Goal: Complete application form

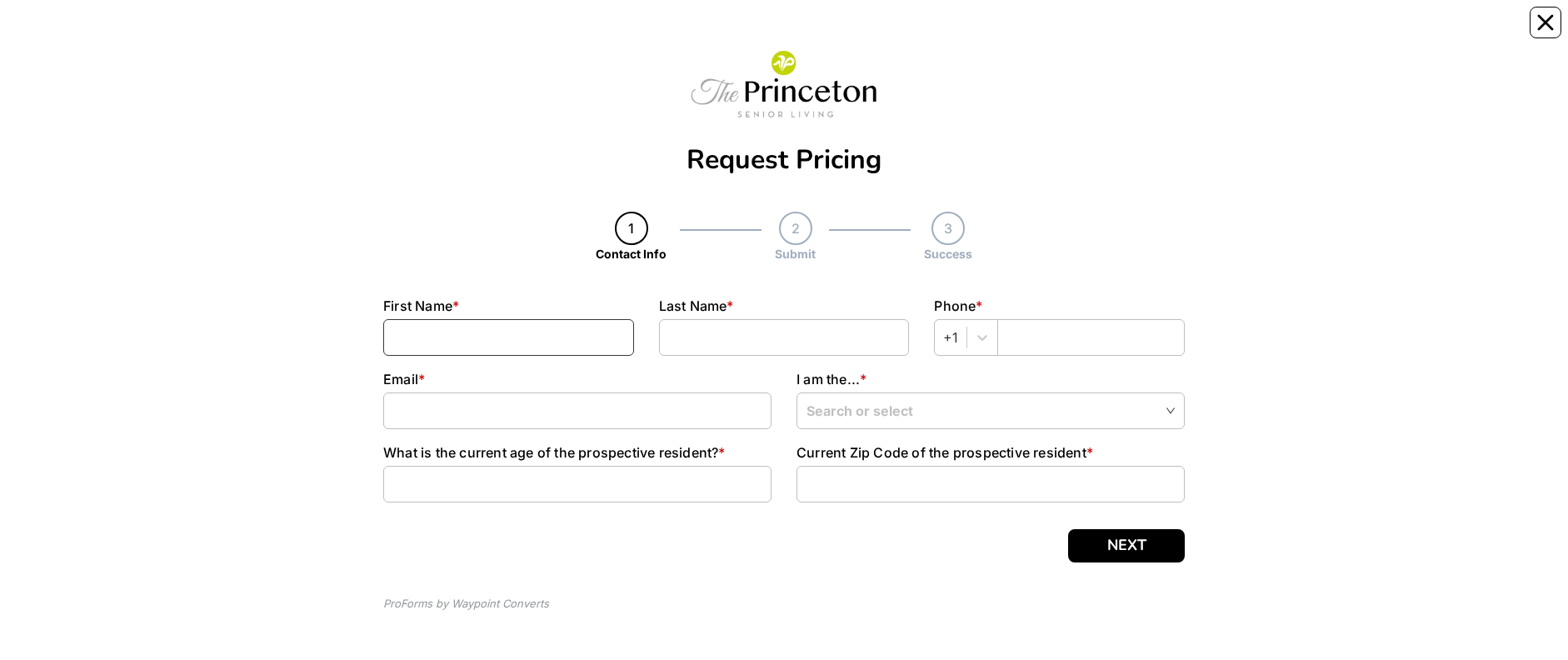
click at [518, 32] on input at bounding box center [509, 337] width 251 height 37
type input "Mark"
type input "[PERSON_NAME]"
type input "8163721337"
type input "[EMAIL_ADDRESS][DOMAIN_NAME]"
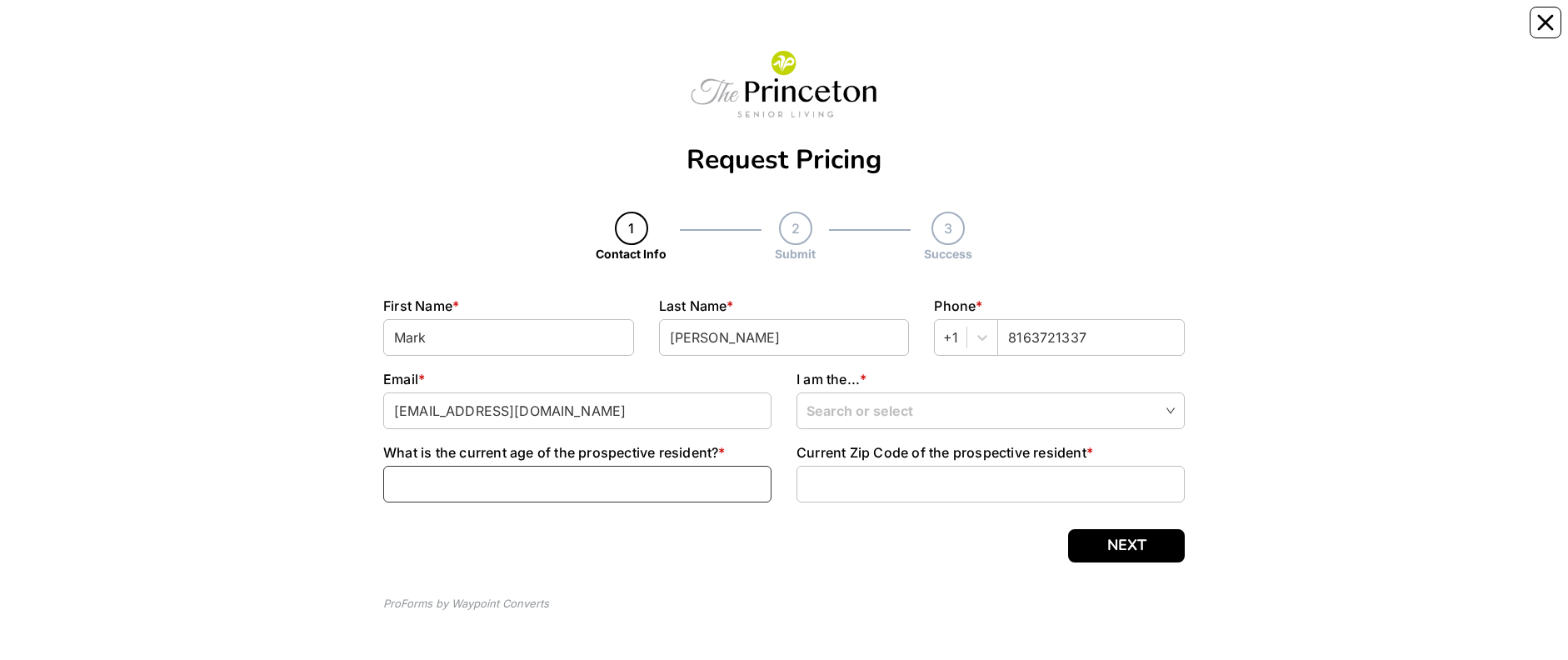
type input "69"
type input "64064"
click at [880, 32] on input "search" at bounding box center [990, 410] width 368 height 33
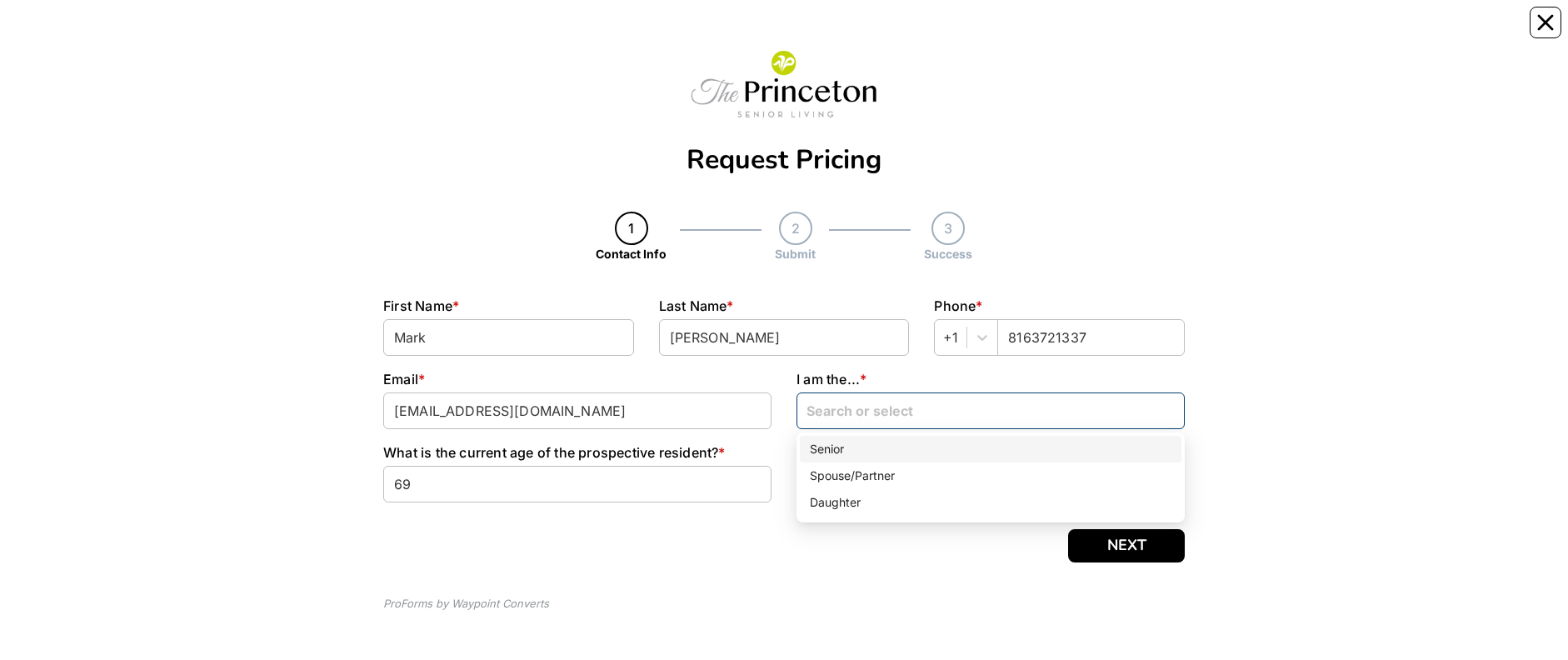
click at [819, 32] on div "Senior" at bounding box center [990, 449] width 362 height 18
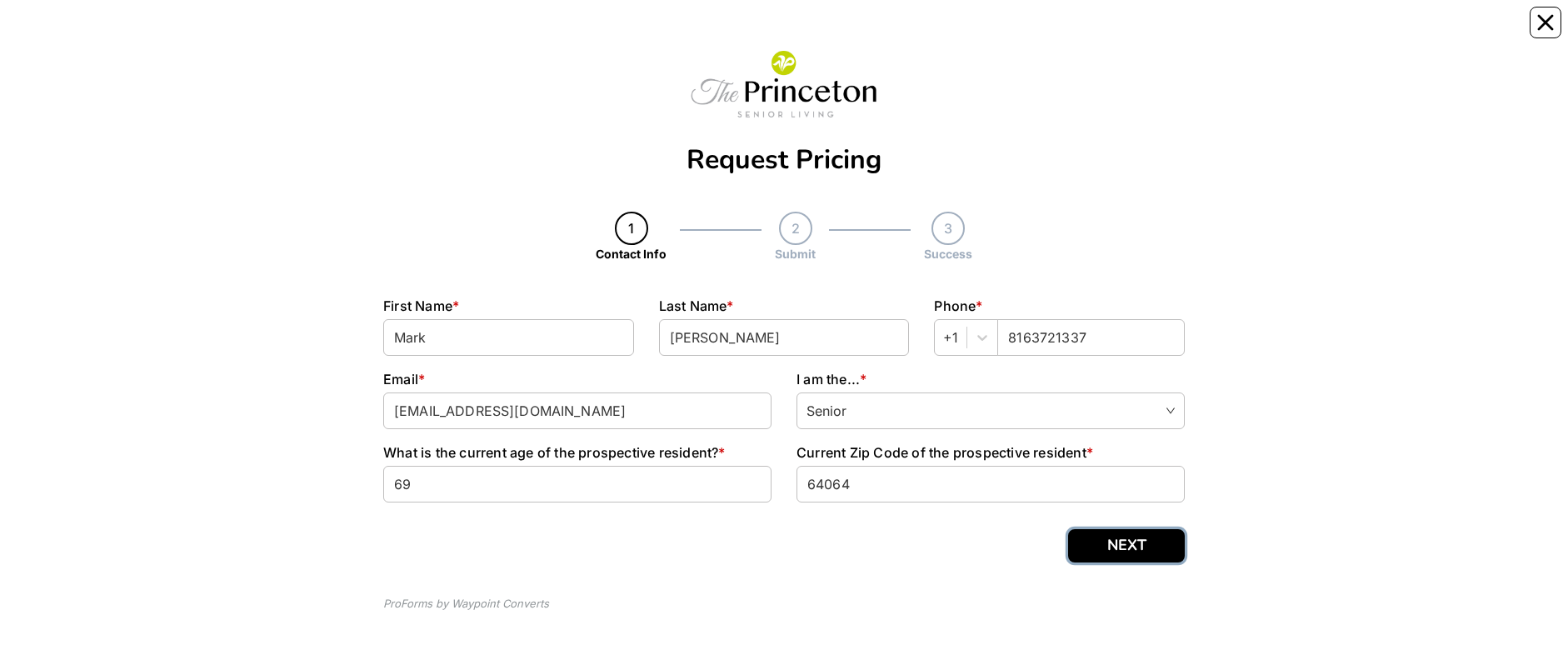
click at [1115, 32] on button "NEXT" at bounding box center [1126, 546] width 117 height 33
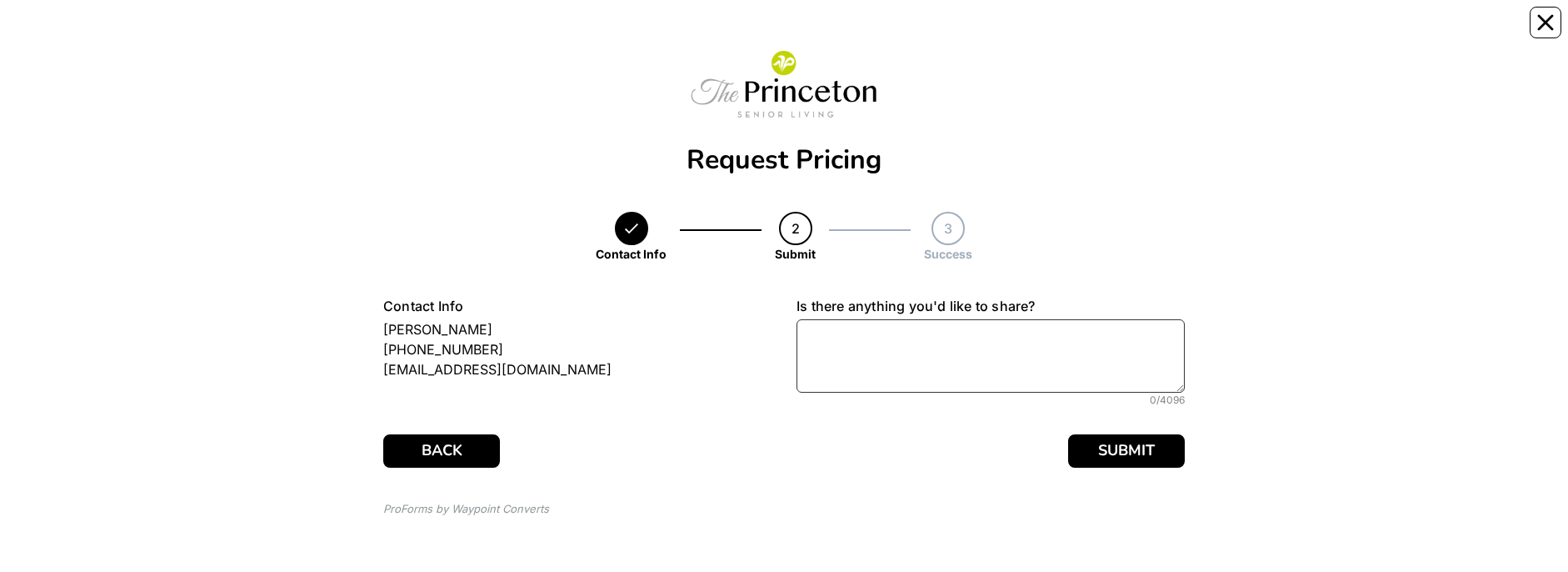
click at [878, 32] on textarea at bounding box center [990, 356] width 388 height 73
type textarea "Please email the price for a 1 bedroom unit."
click at [1134, 32] on button "SUBMIT" at bounding box center [1126, 451] width 117 height 33
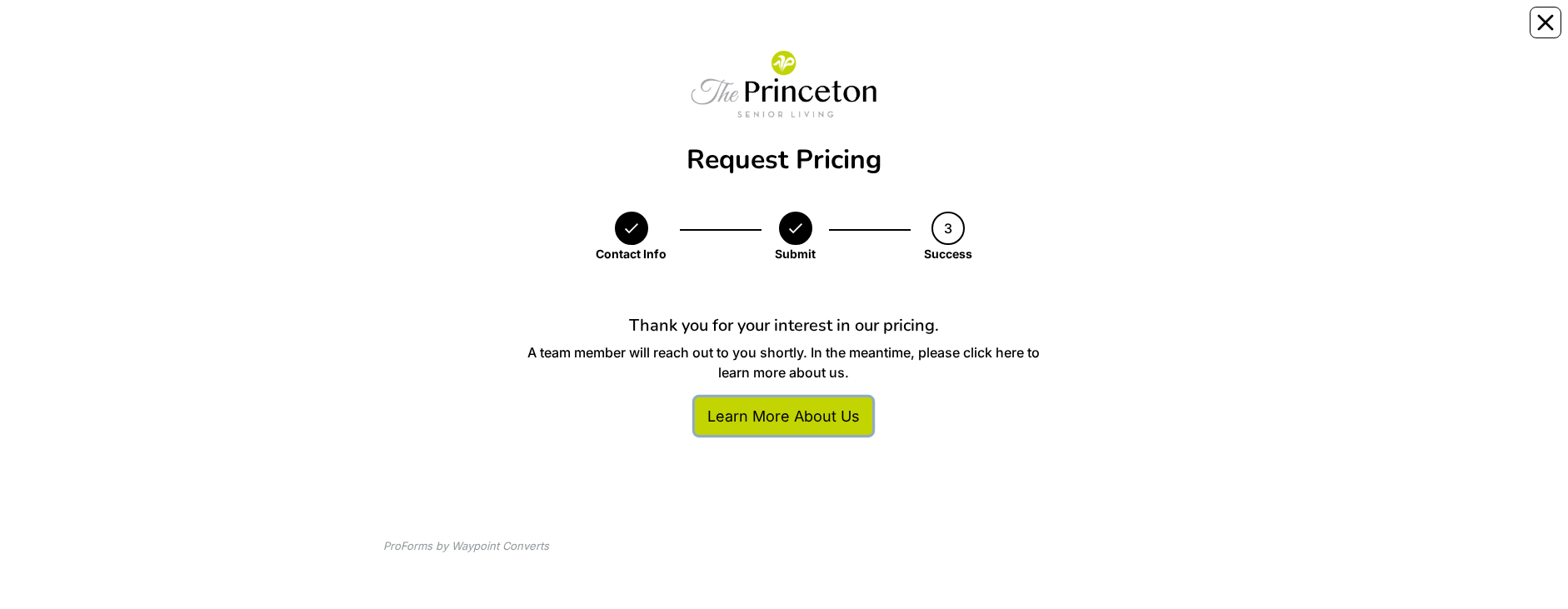
click at [792, 32] on link "Learn More About Us" at bounding box center [784, 416] width 178 height 37
